Goal: Use online tool/utility: Utilize a website feature to perform a specific function

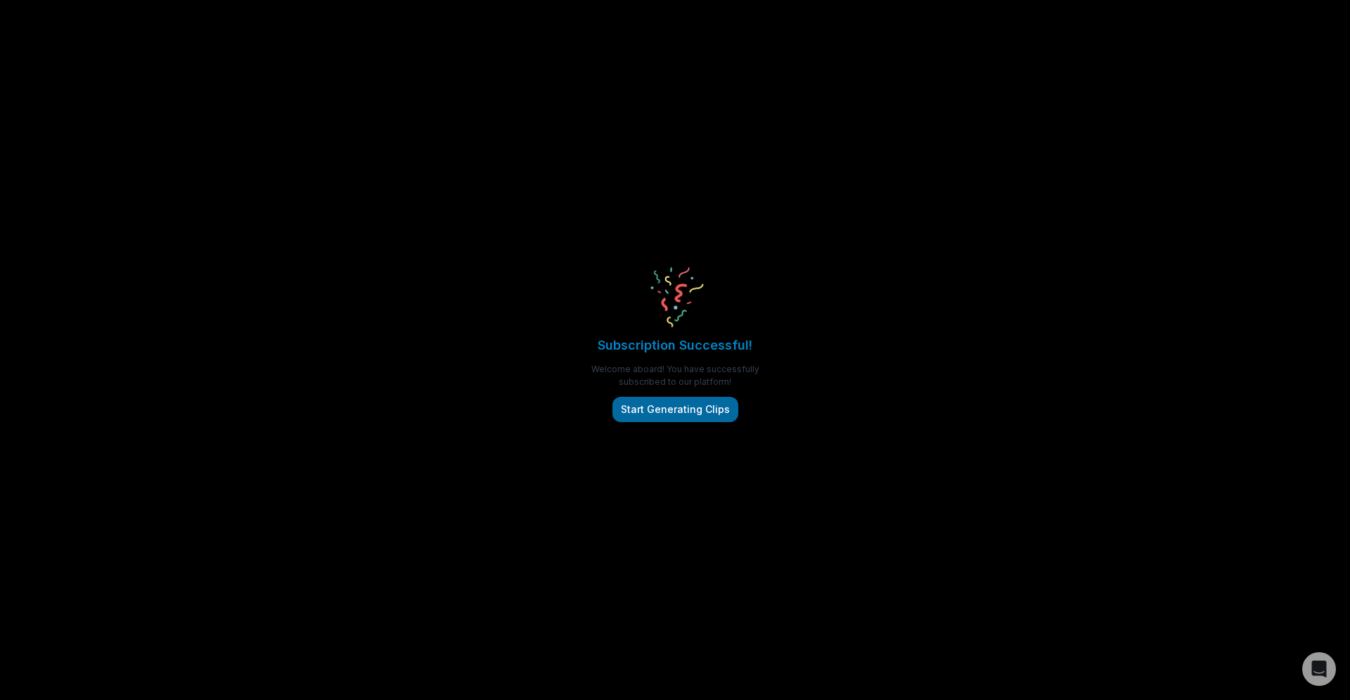
click at [663, 414] on button "Start Generating Clips" at bounding box center [676, 409] width 126 height 25
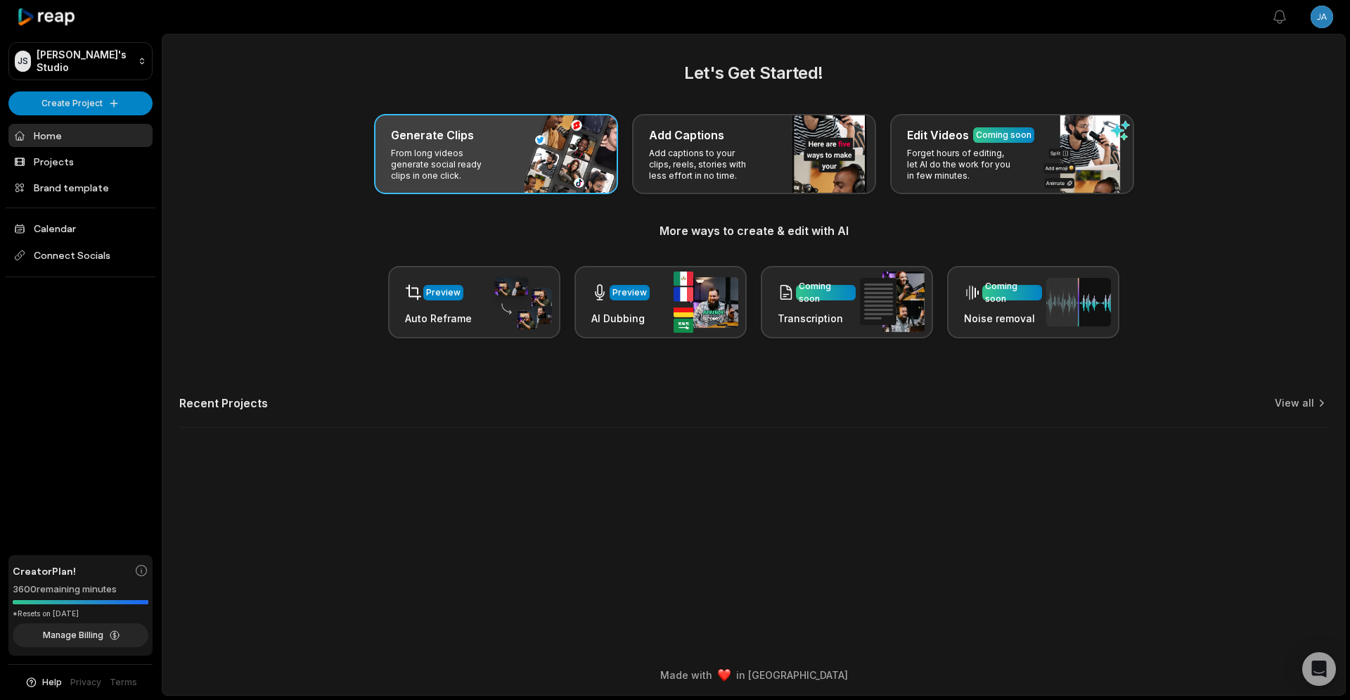
click at [449, 136] on h3 "Generate Clips" at bounding box center [432, 135] width 83 height 17
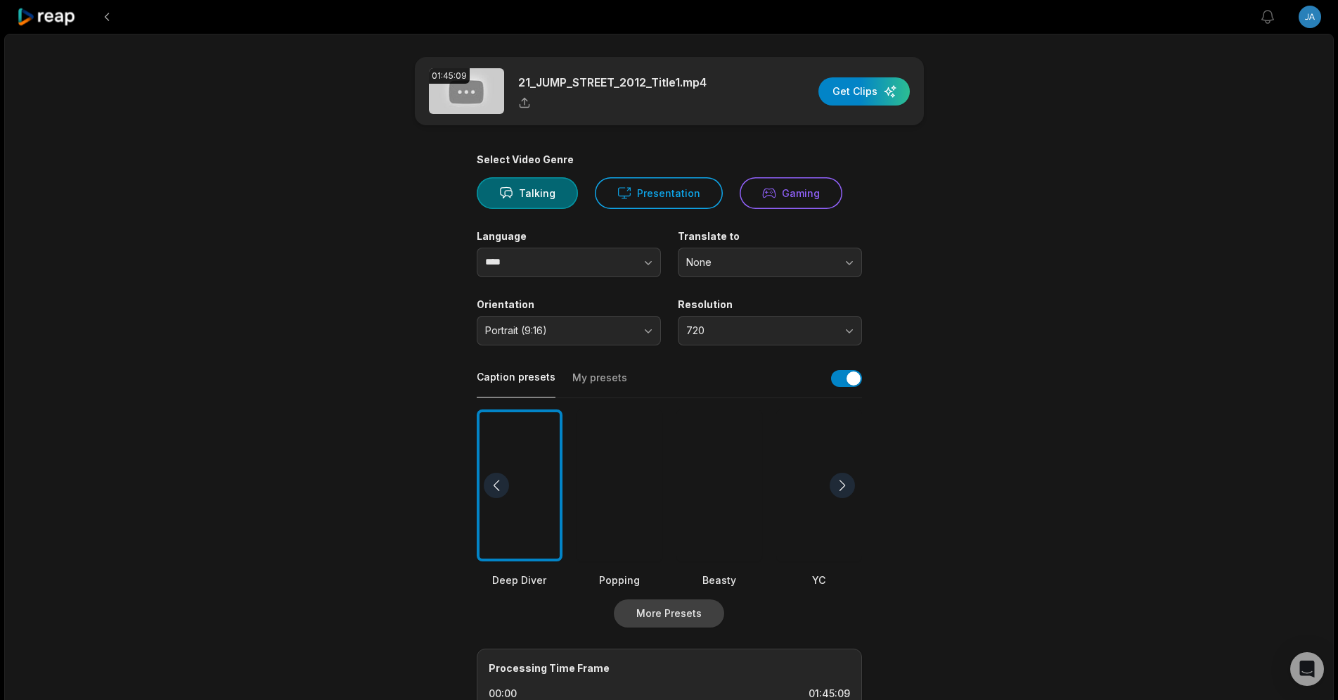
click at [693, 609] on button "More Presets" at bounding box center [669, 613] width 110 height 28
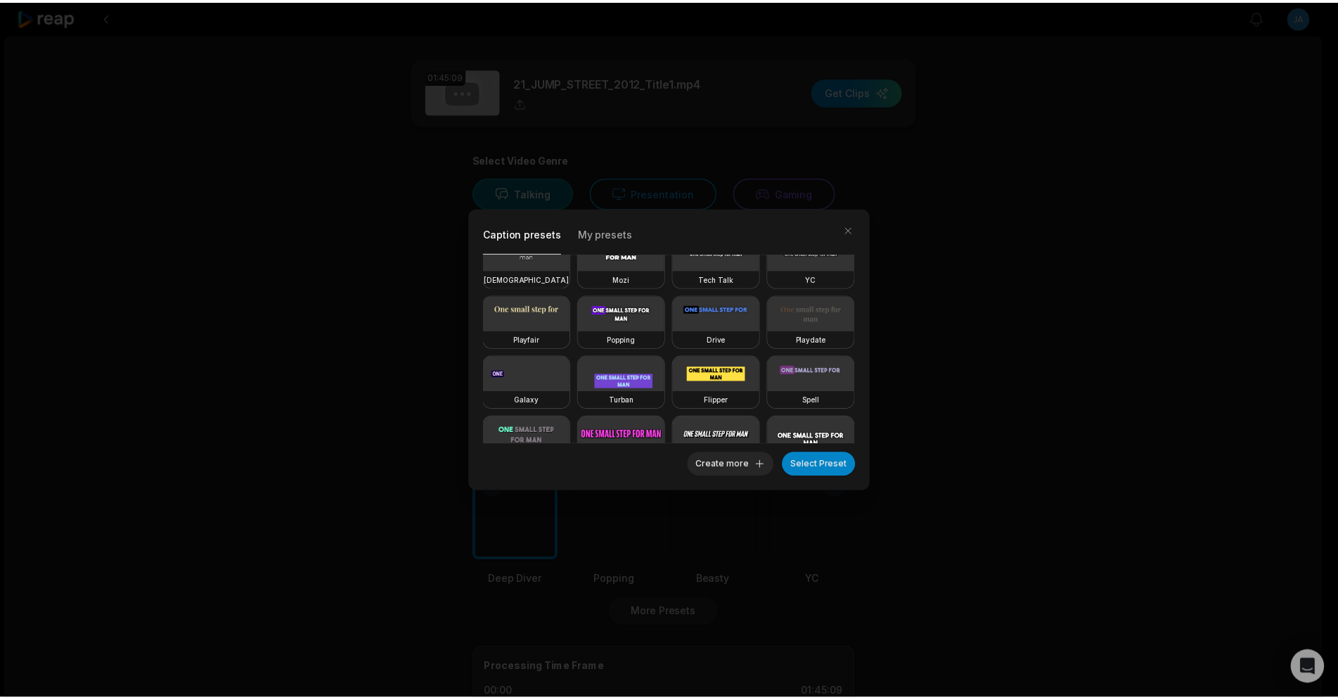
scroll to position [128, 0]
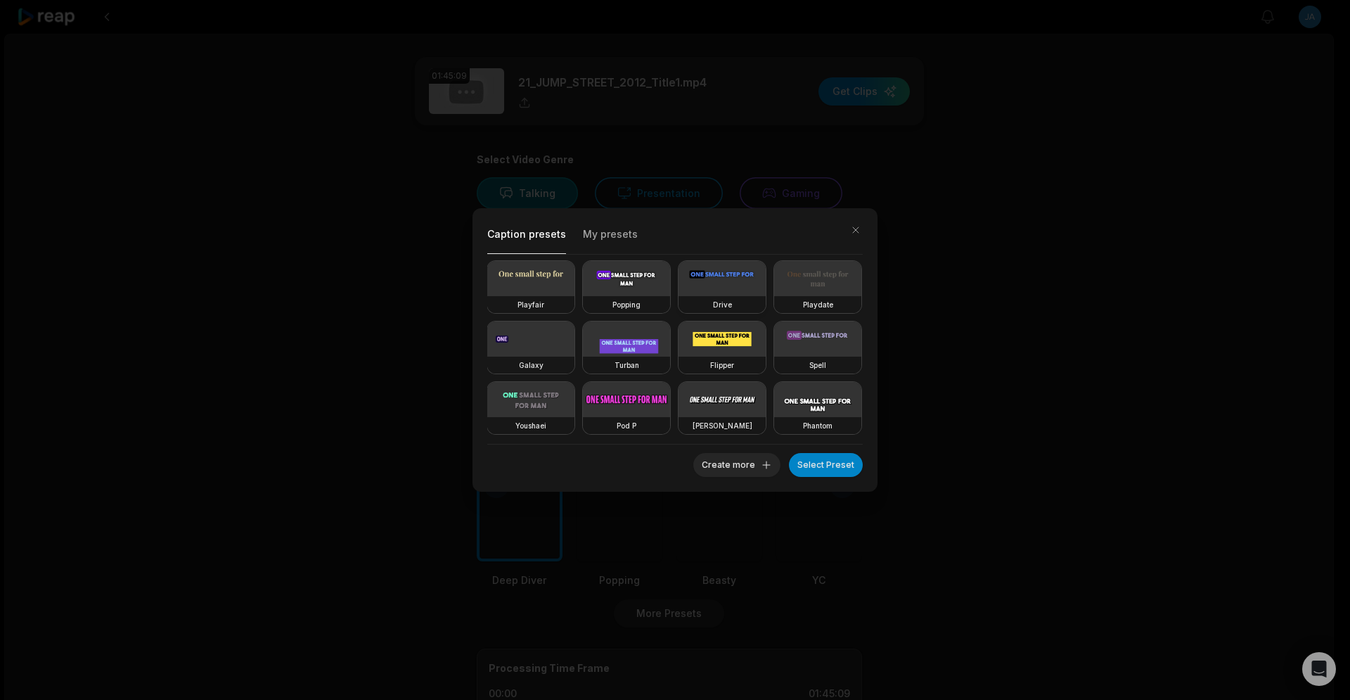
click at [679, 296] on video at bounding box center [722, 278] width 87 height 35
click at [838, 467] on button "Select Preset" at bounding box center [826, 465] width 74 height 24
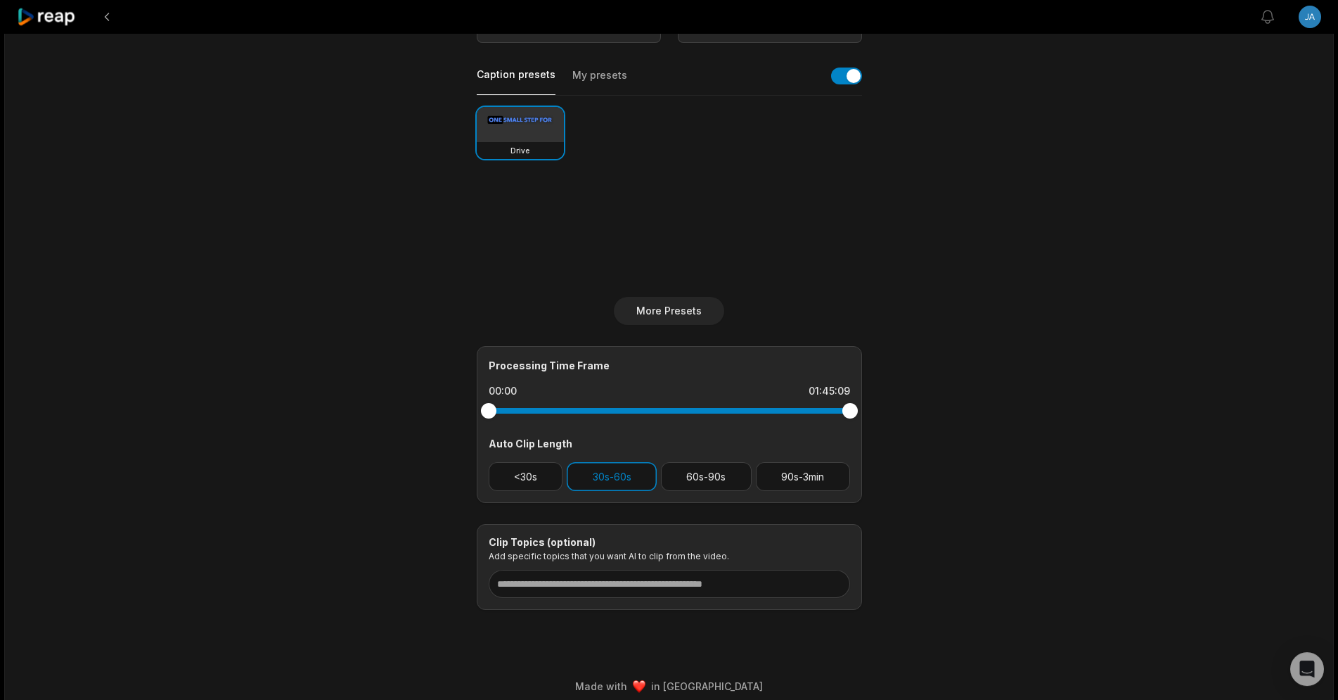
scroll to position [314, 0]
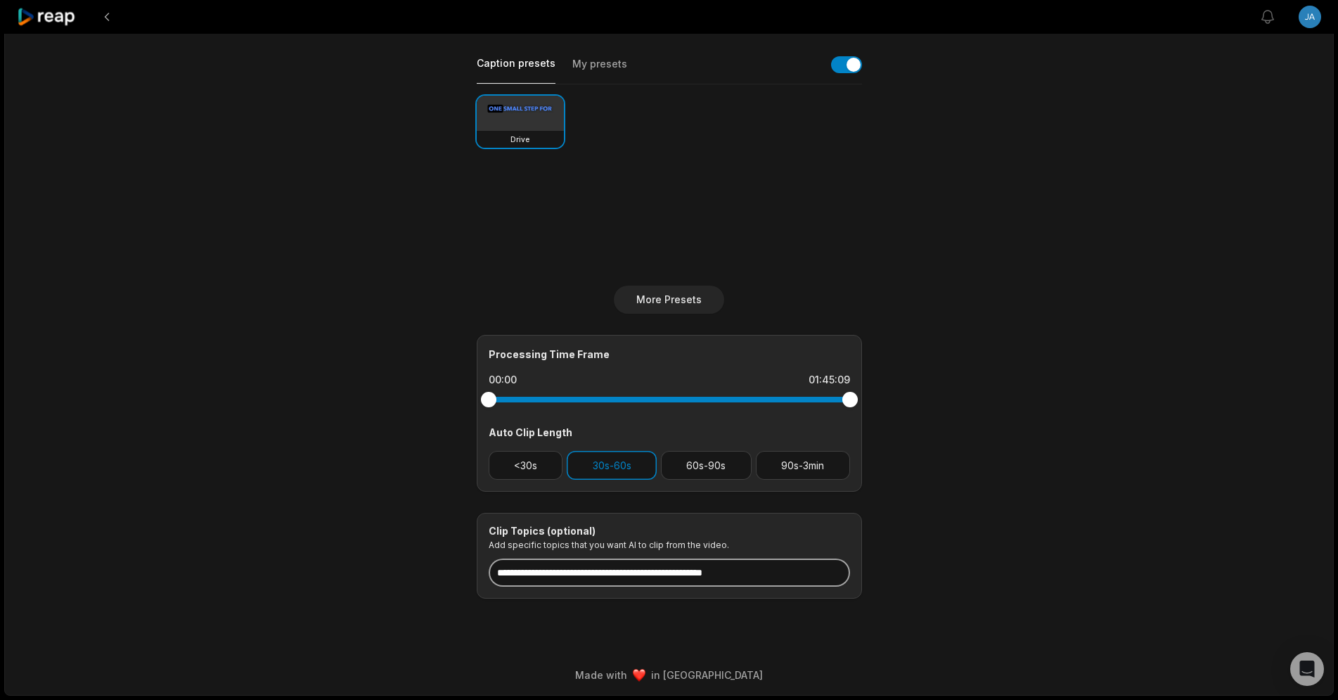
click at [665, 575] on input at bounding box center [669, 572] width 361 height 28
click at [980, 493] on main "01:45:09 21_JUMP_STREET_2012_Title1.mp4 Get Clips Select Video Genre Talking Pr…" at bounding box center [669, 170] width 681 height 855
click at [613, 579] on input "*****" at bounding box center [669, 572] width 361 height 28
type input "**********"
click at [1011, 441] on div "**********" at bounding box center [669, 207] width 1330 height 975
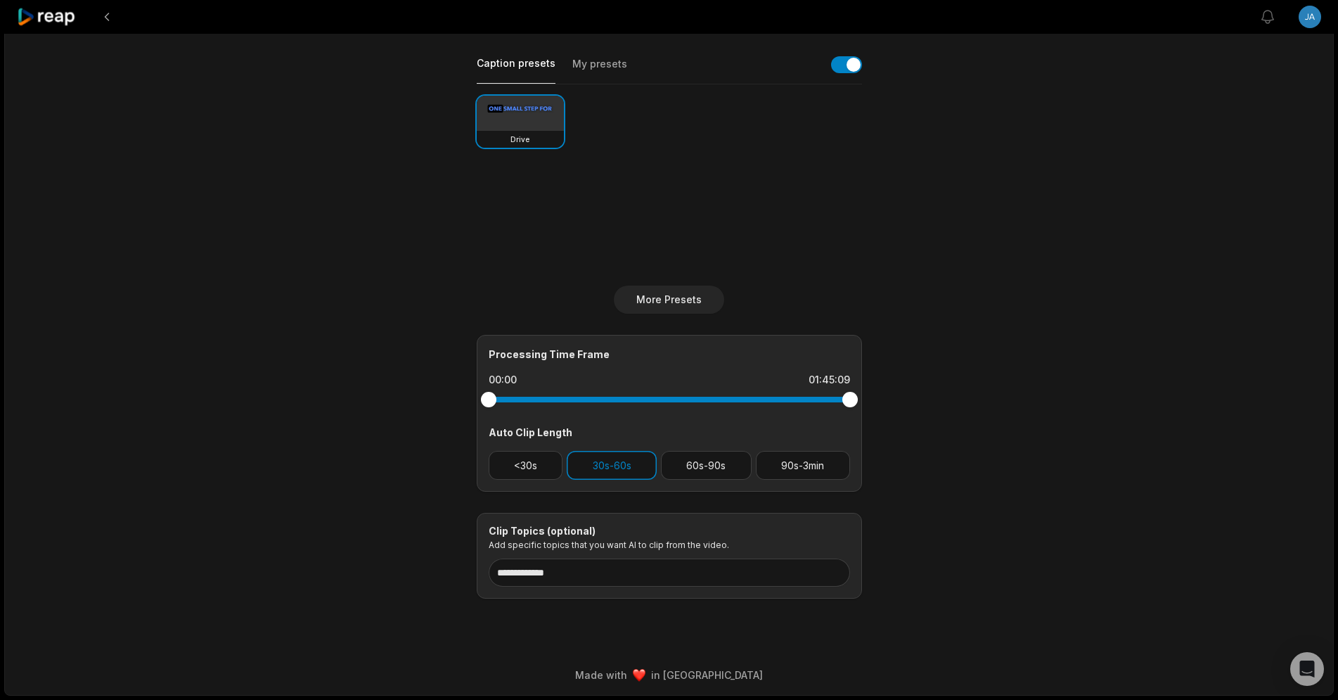
click at [332, 540] on main "**********" at bounding box center [669, 170] width 681 height 855
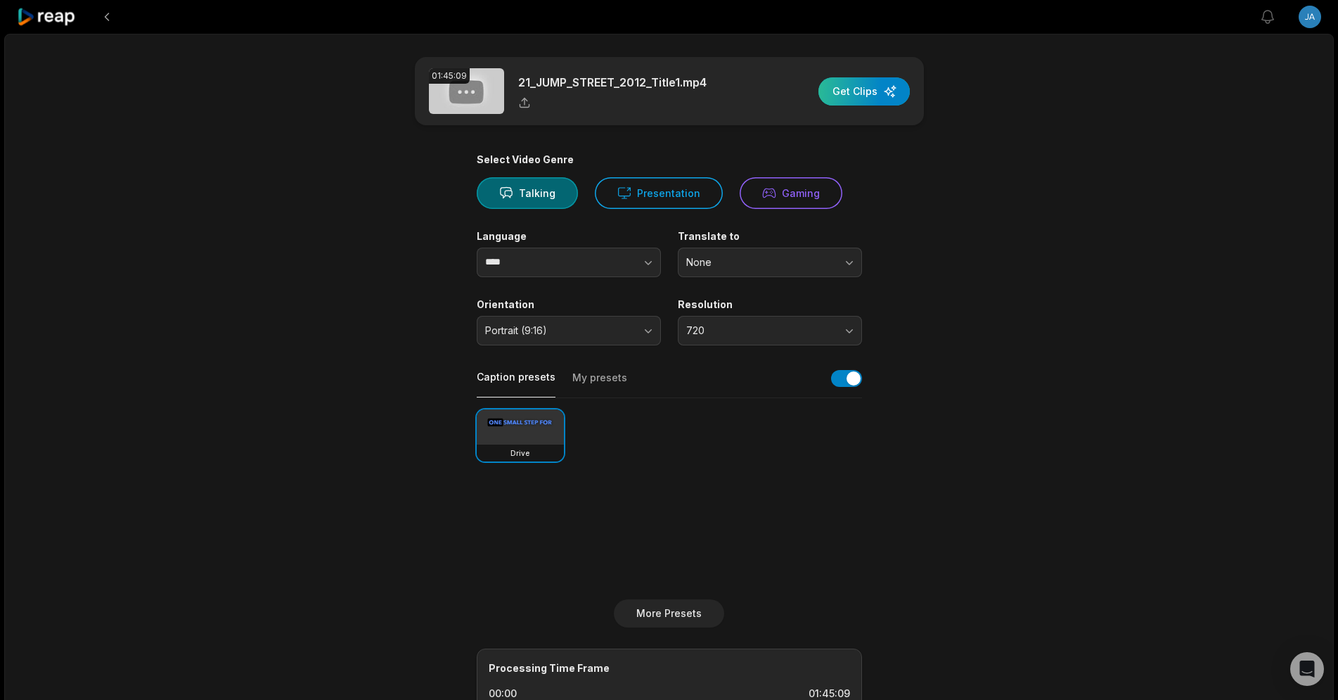
click at [861, 96] on div "button" at bounding box center [864, 91] width 91 height 28
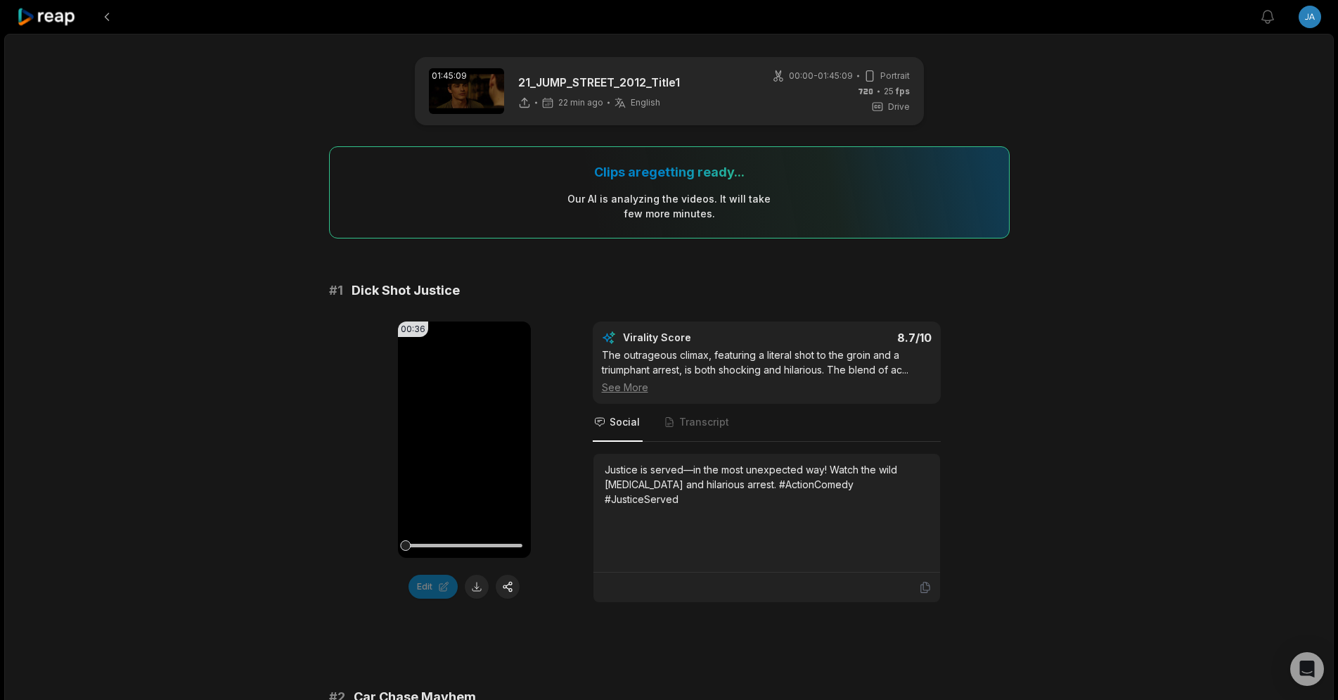
click at [39, 13] on icon at bounding box center [47, 17] width 60 height 19
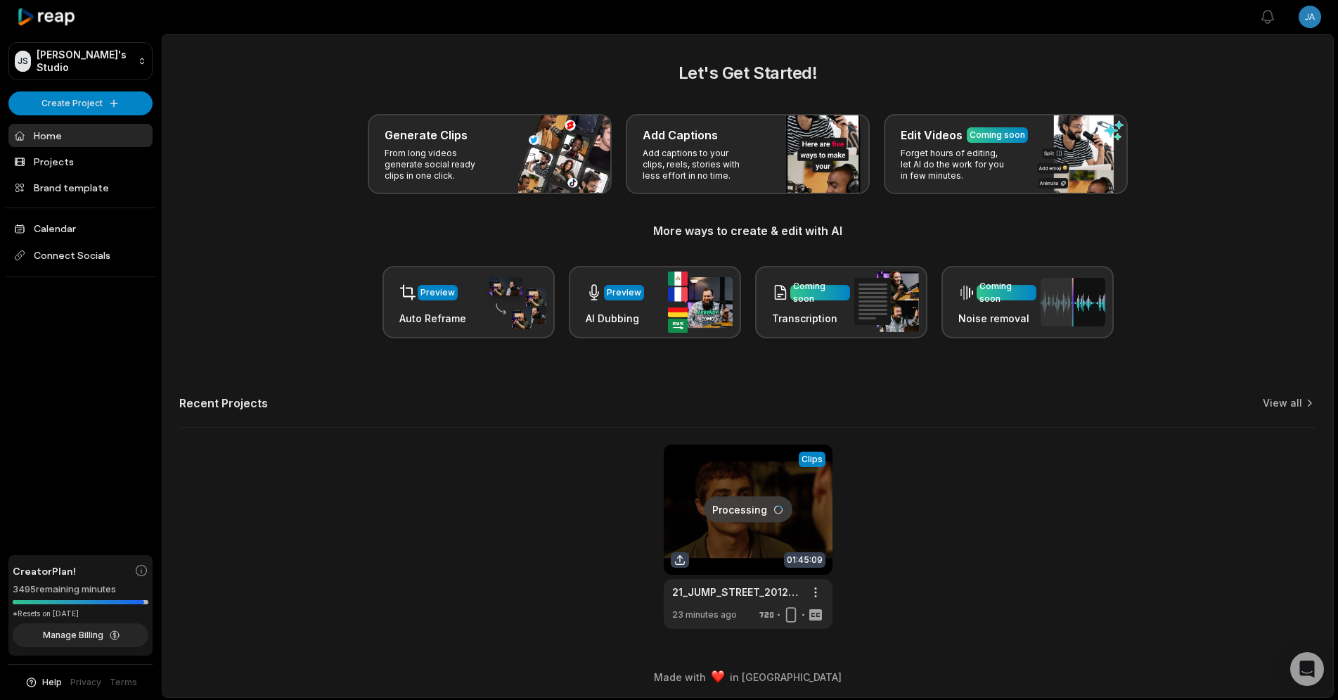
scroll to position [2, 0]
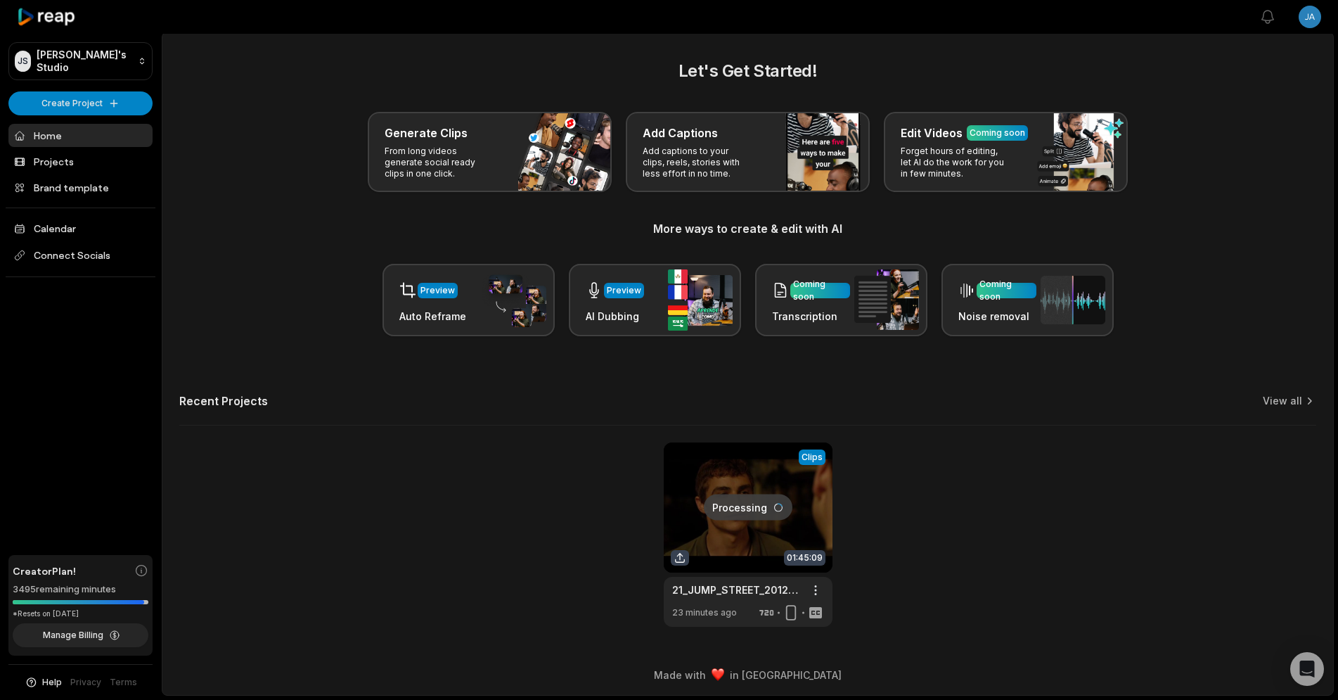
click at [719, 512] on link at bounding box center [748, 534] width 169 height 184
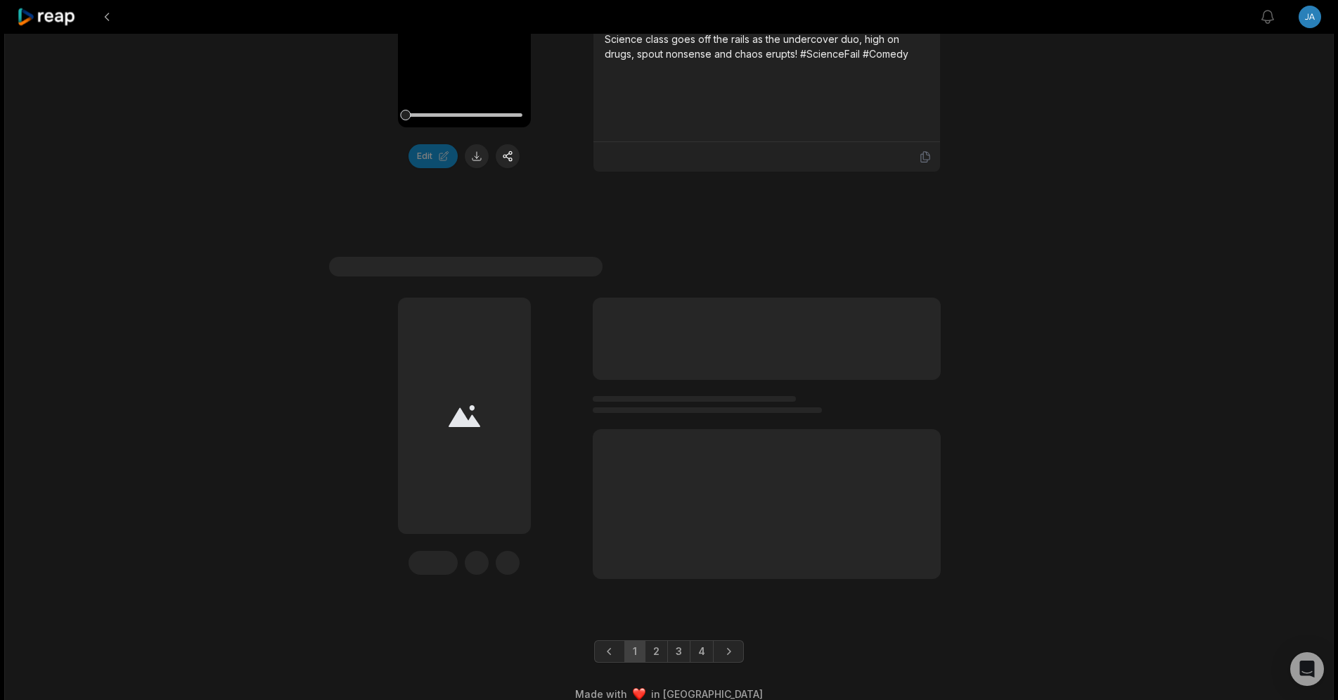
scroll to position [4123, 0]
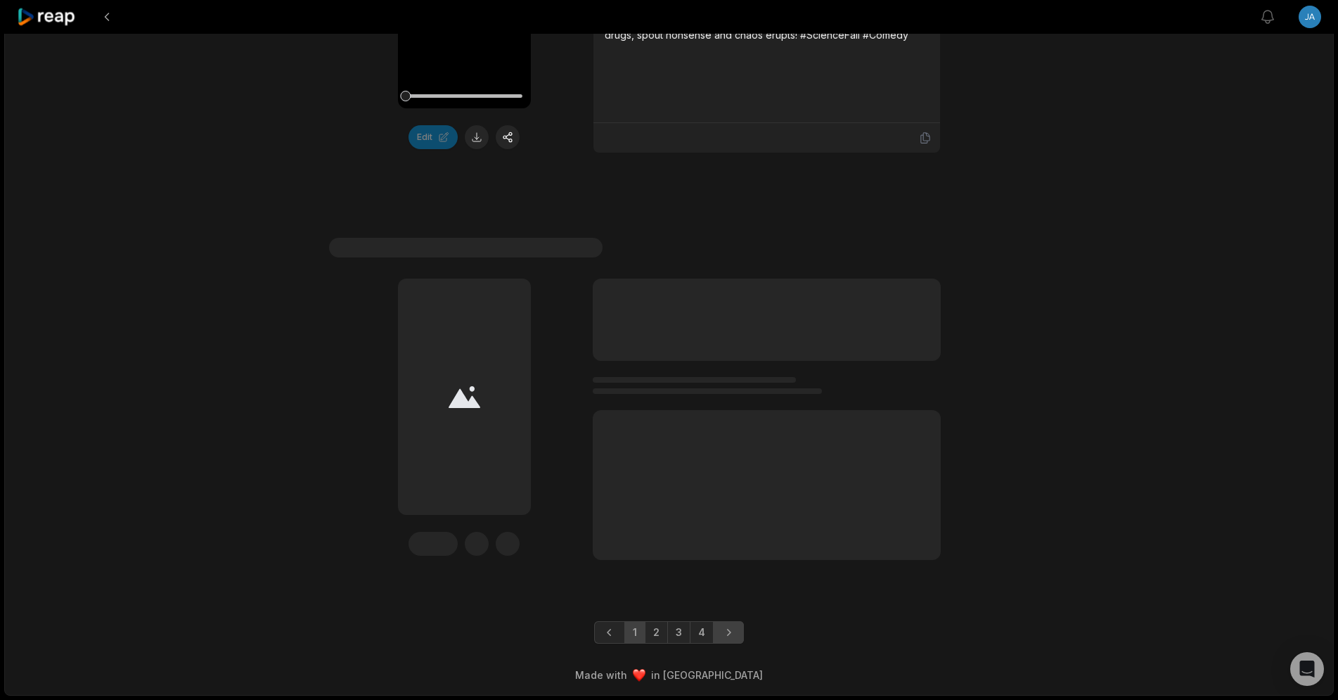
click at [736, 632] on link "Next page" at bounding box center [728, 632] width 31 height 23
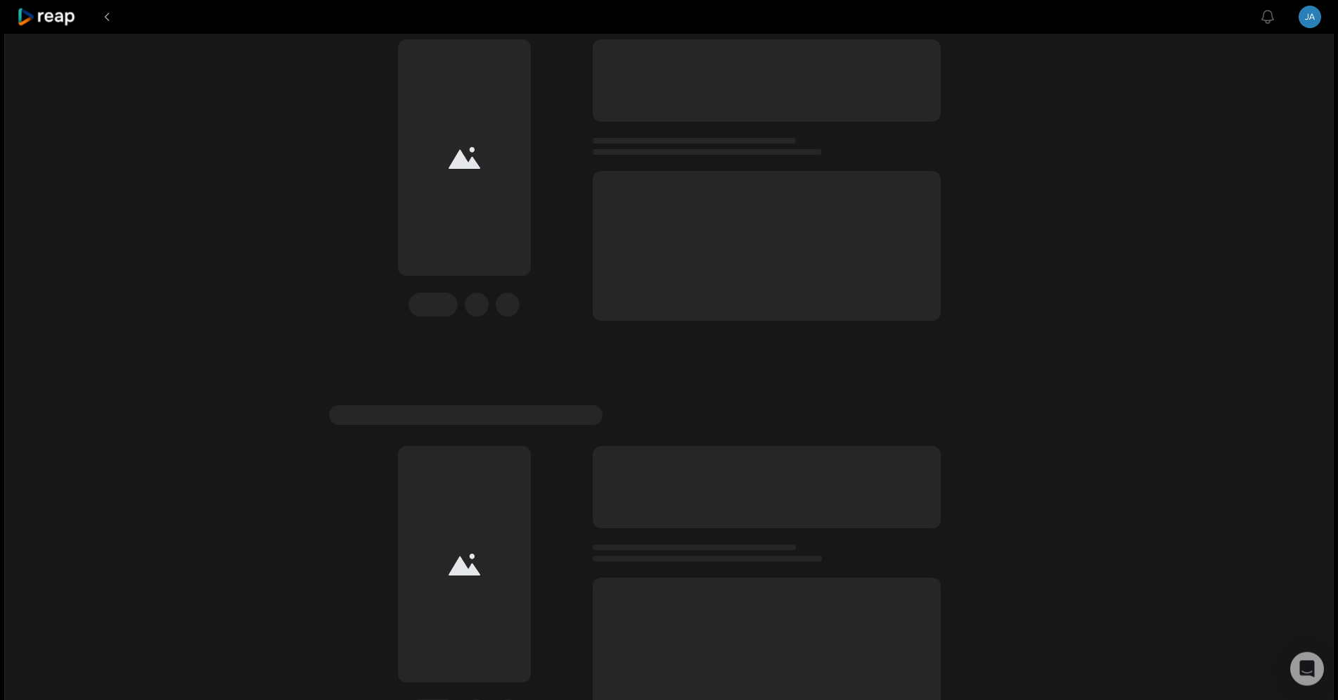
scroll to position [3716, 0]
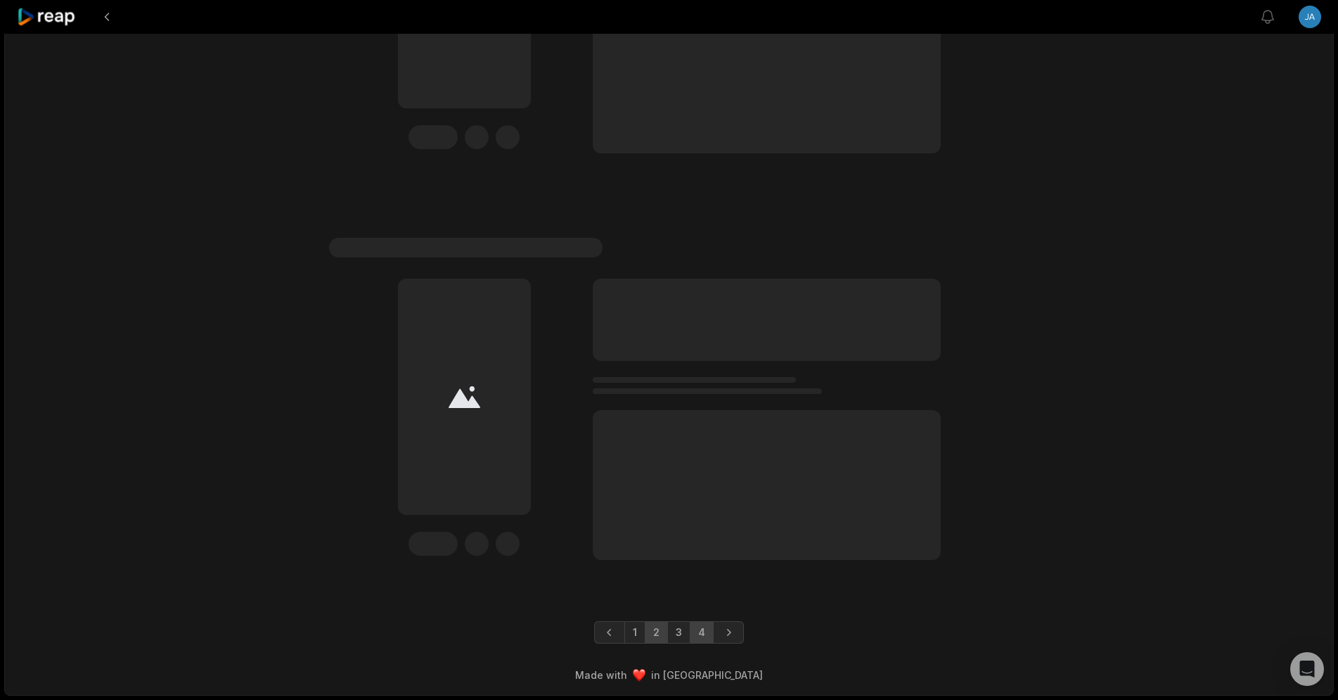
click at [707, 636] on link "4" at bounding box center [702, 632] width 24 height 23
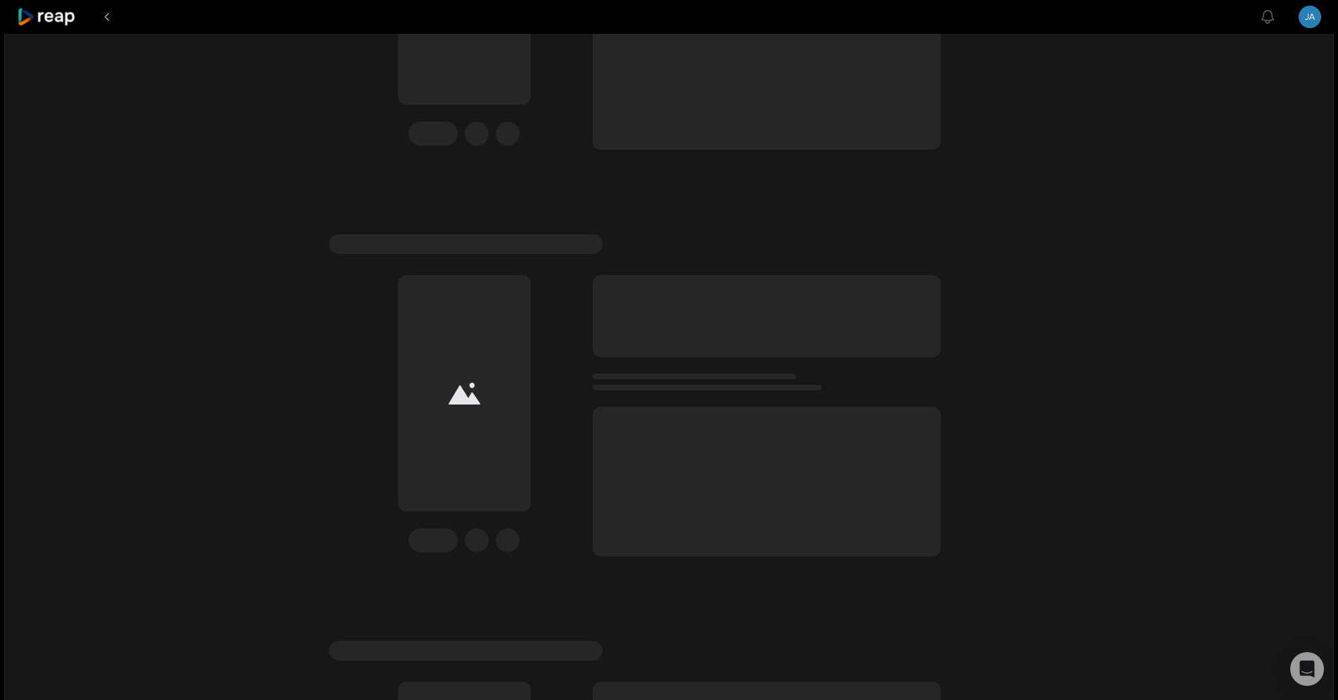
scroll to position [2482, 0]
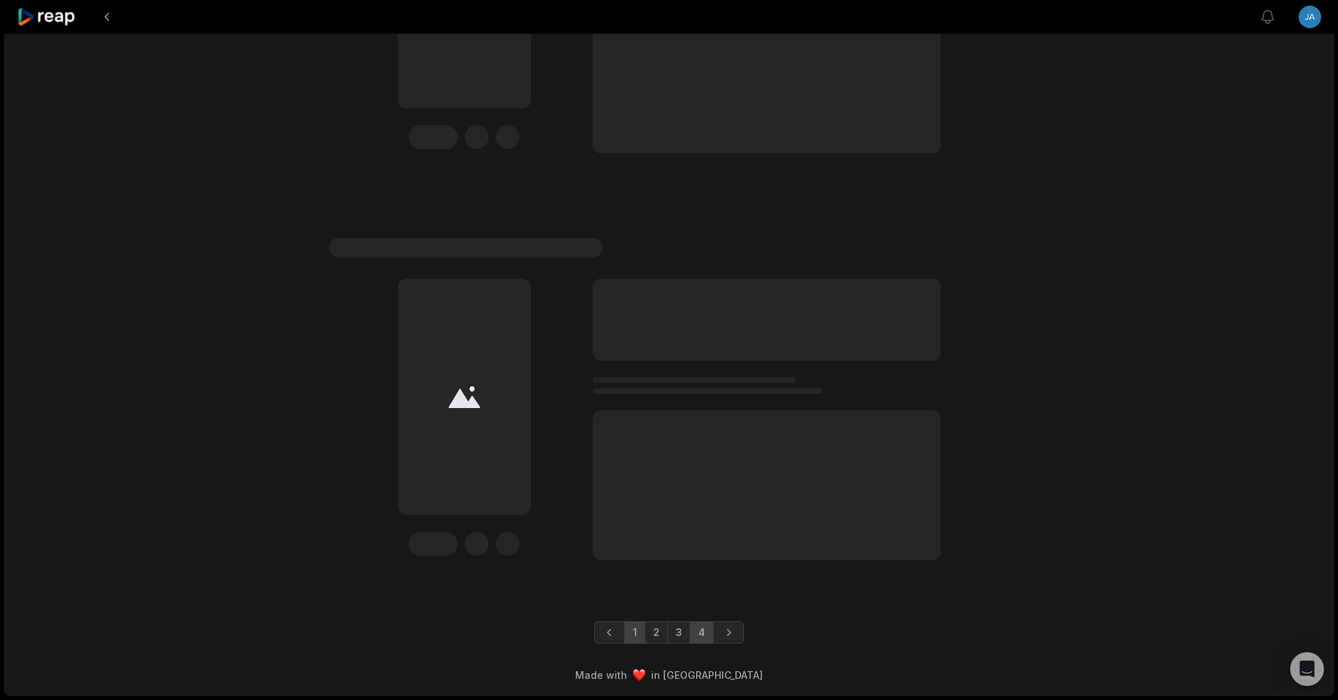
click at [638, 632] on link "1" at bounding box center [635, 632] width 21 height 23
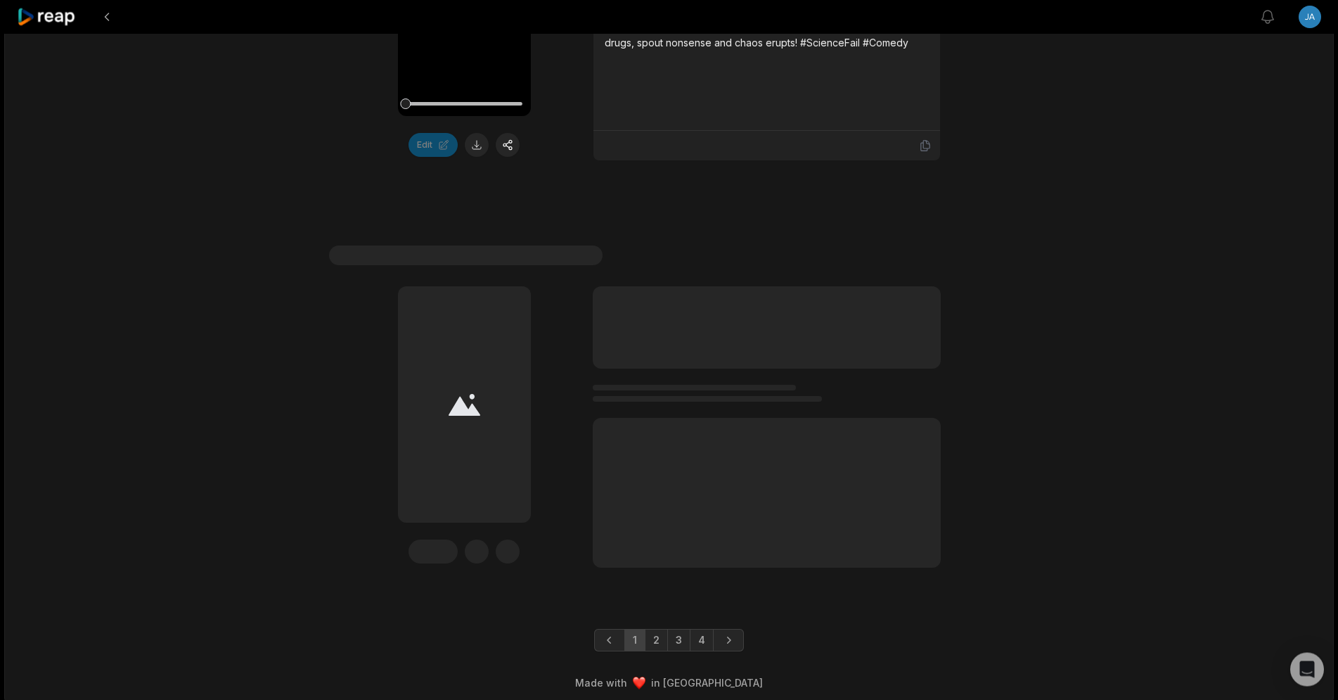
scroll to position [4123, 0]
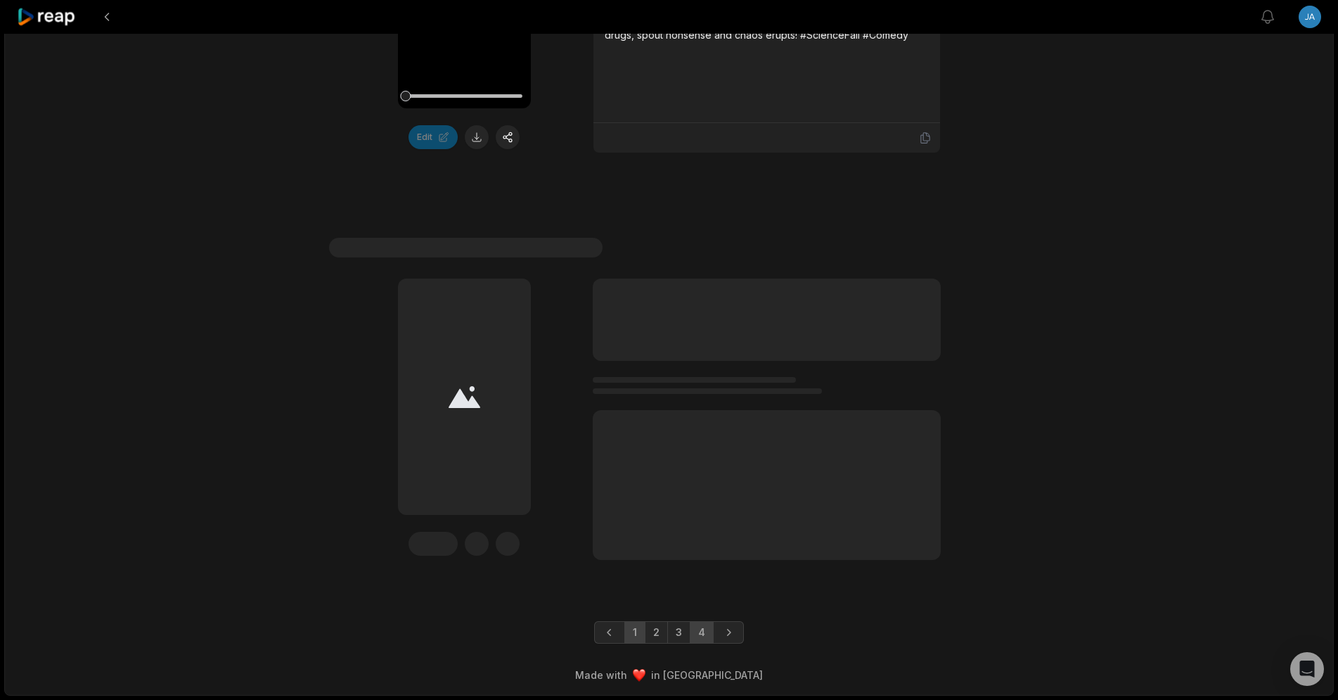
click at [700, 635] on link "4" at bounding box center [702, 632] width 24 height 23
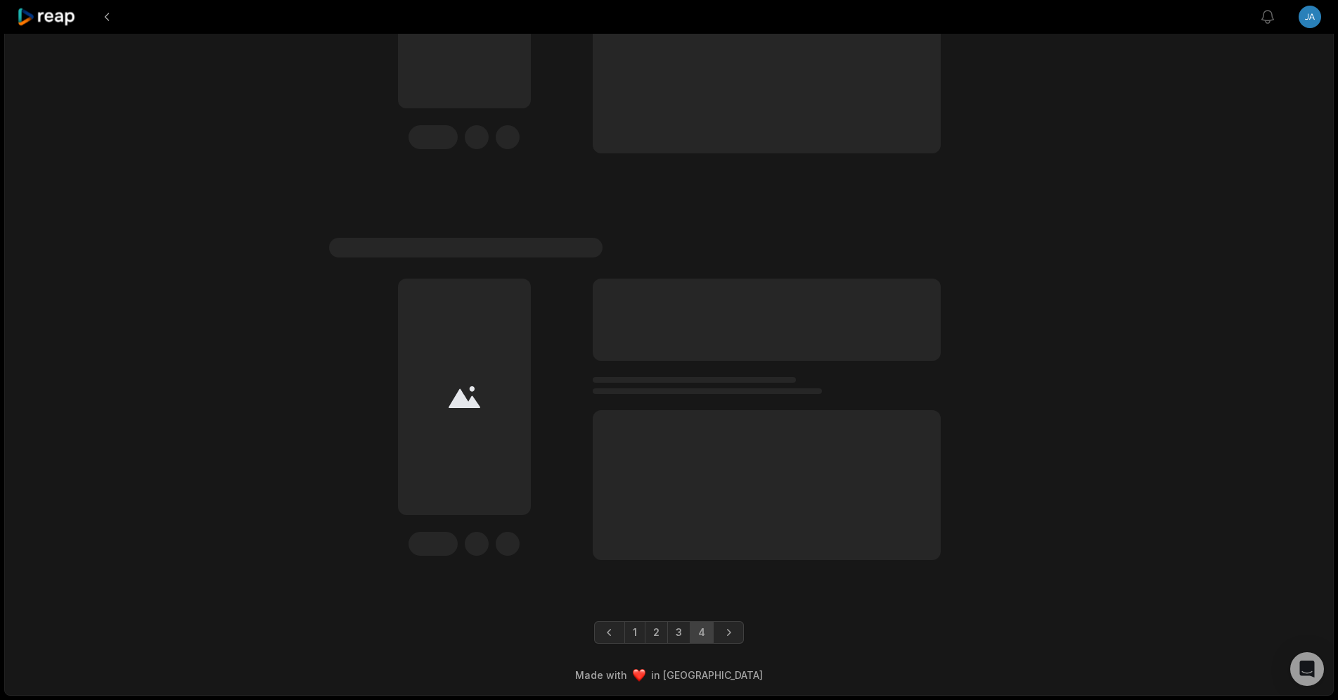
scroll to position [2482, 0]
click at [634, 632] on link "1" at bounding box center [635, 632] width 21 height 23
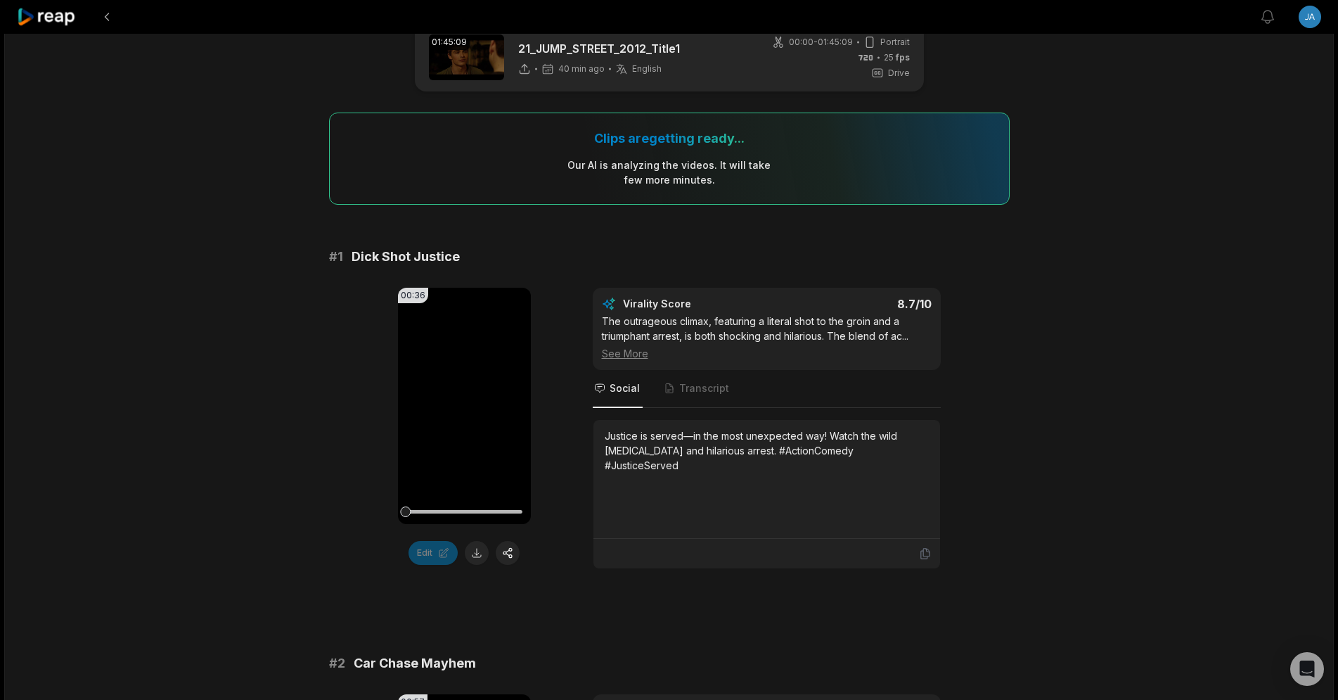
scroll to position [0, 0]
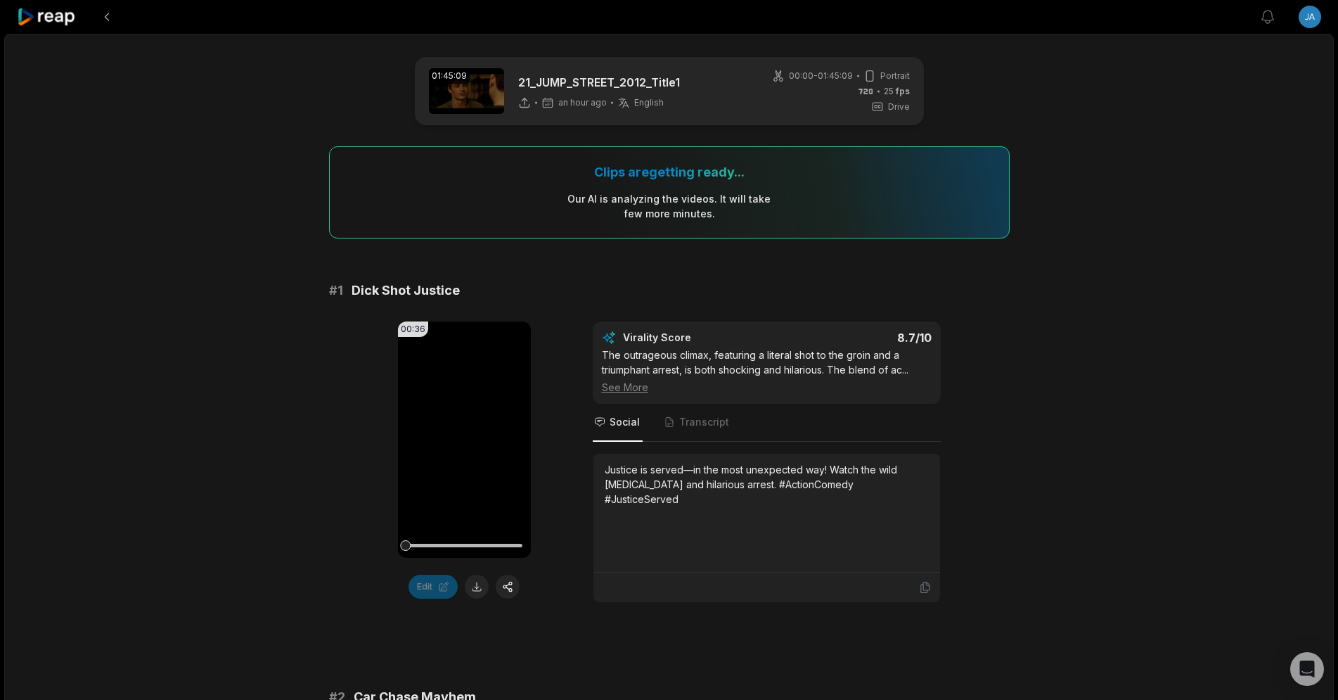
click at [42, 18] on icon at bounding box center [47, 17] width 60 height 19
